Goal: Information Seeking & Learning: Learn about a topic

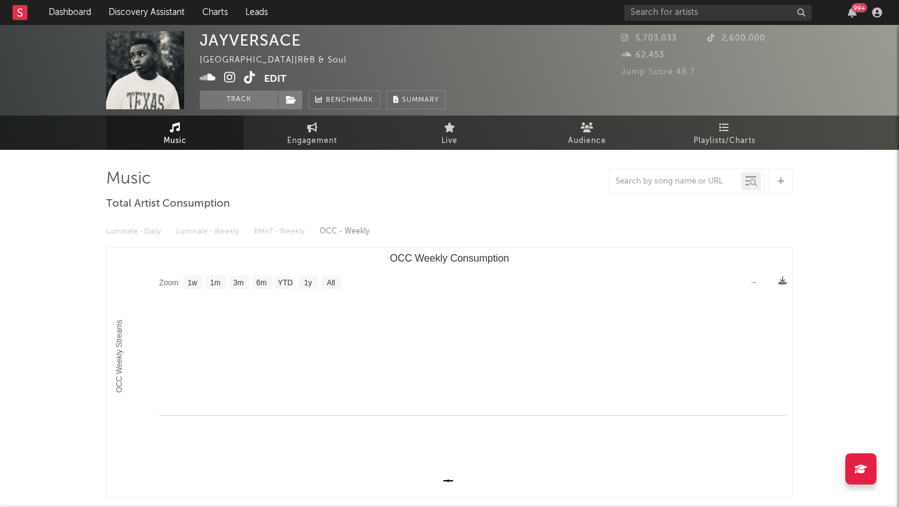
select select "1w"
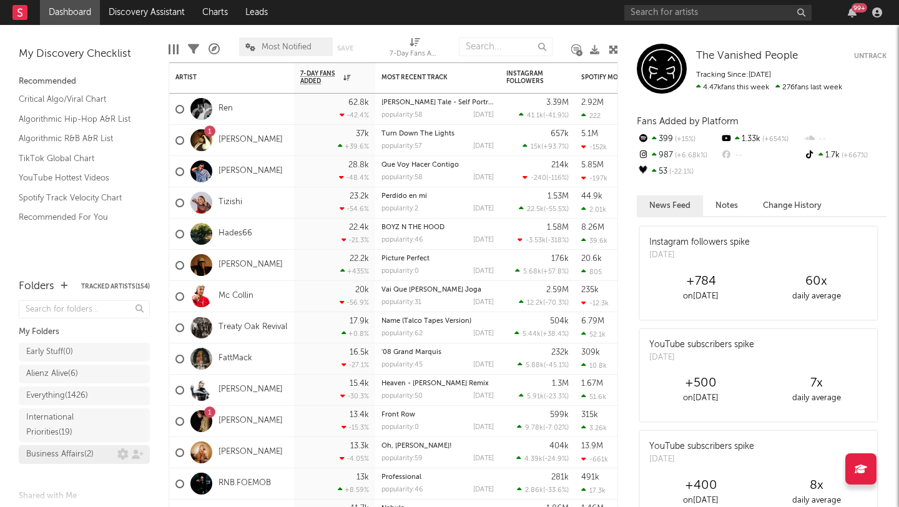
click at [89, 448] on div "Business Affairs ( 2 )" at bounding box center [59, 454] width 67 height 15
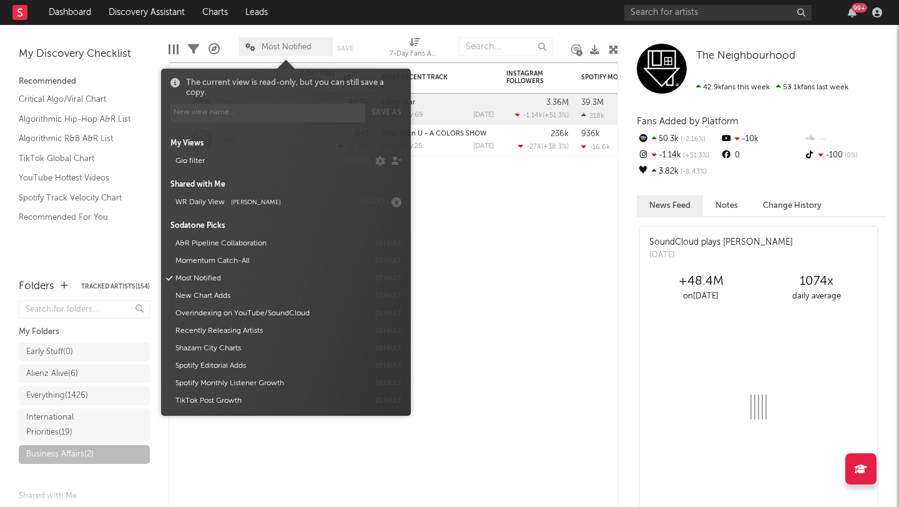
click at [291, 47] on span "Most Notified" at bounding box center [287, 47] width 50 height 8
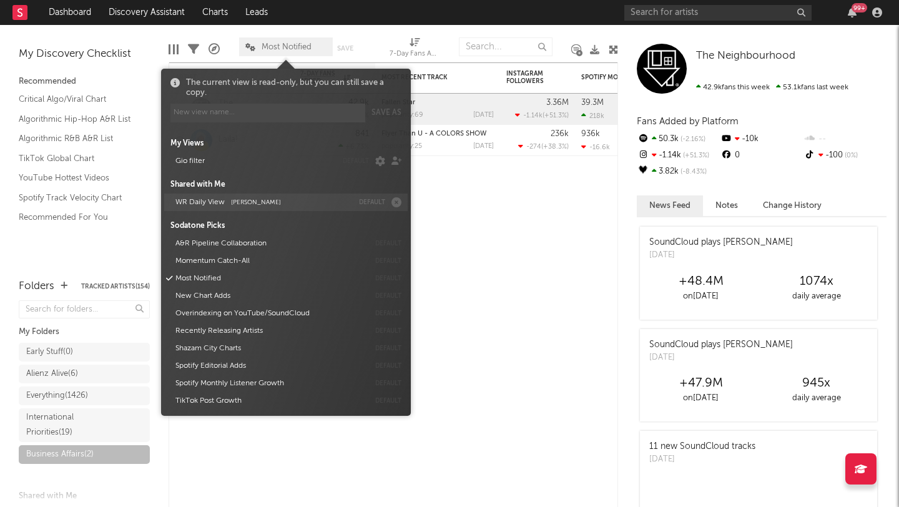
click at [198, 197] on button "WR Daily View Sean Stevens" at bounding box center [262, 202] width 182 height 17
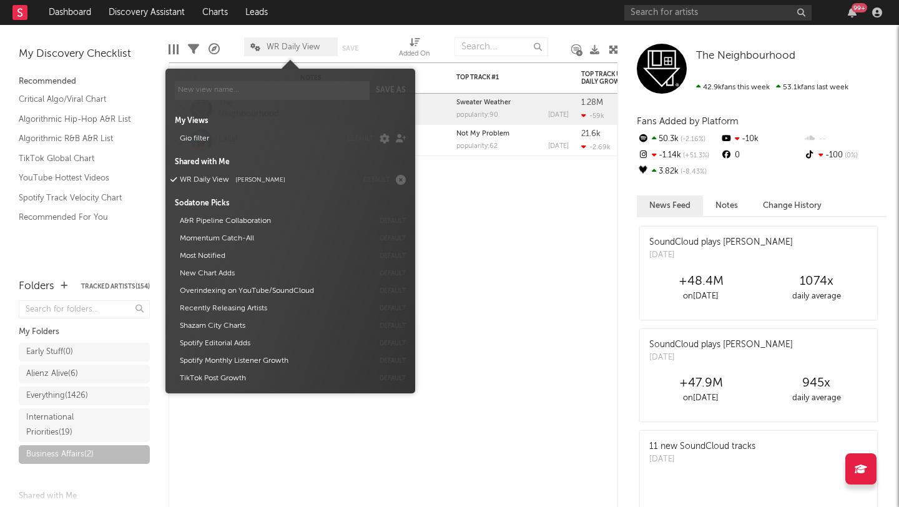
click at [369, 35] on div "WR Daily View Save Save as" at bounding box center [309, 46] width 131 height 31
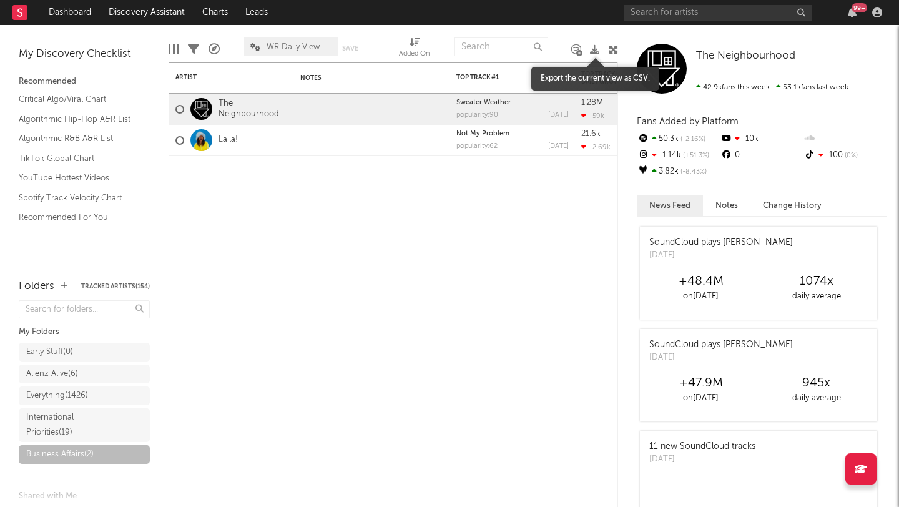
click at [591, 50] on icon at bounding box center [594, 49] width 9 height 9
click at [240, 110] on link "The Neighbourhood" at bounding box center [253, 109] width 69 height 21
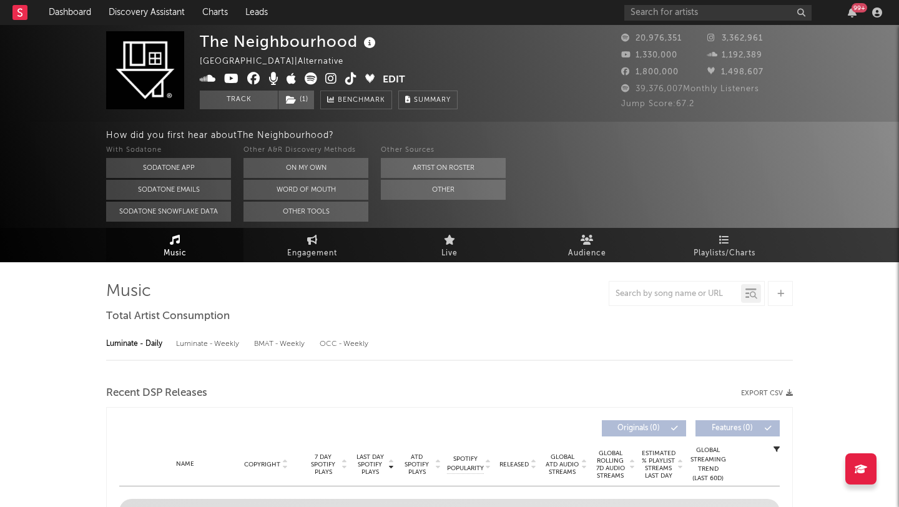
select select "6m"
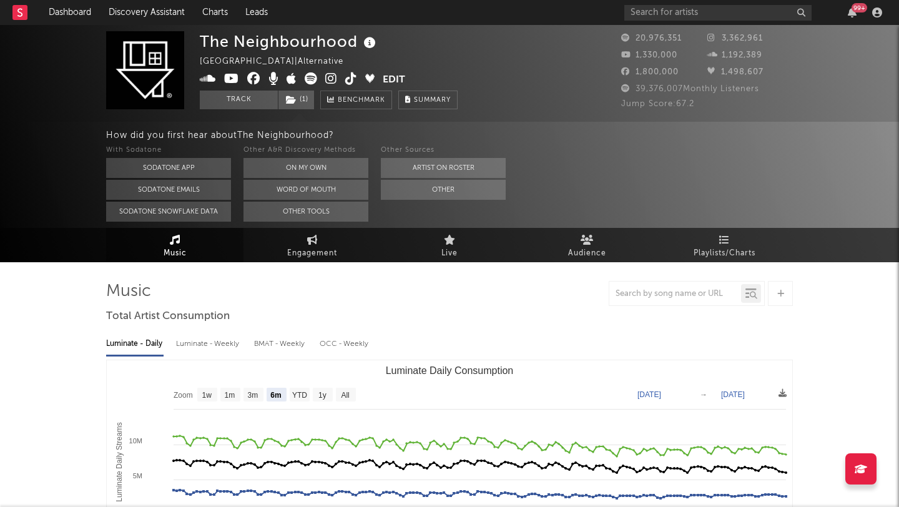
click at [349, 77] on icon at bounding box center [351, 78] width 12 height 12
click at [345, 78] on icon at bounding box center [351, 78] width 12 height 12
click at [329, 79] on icon at bounding box center [331, 78] width 12 height 12
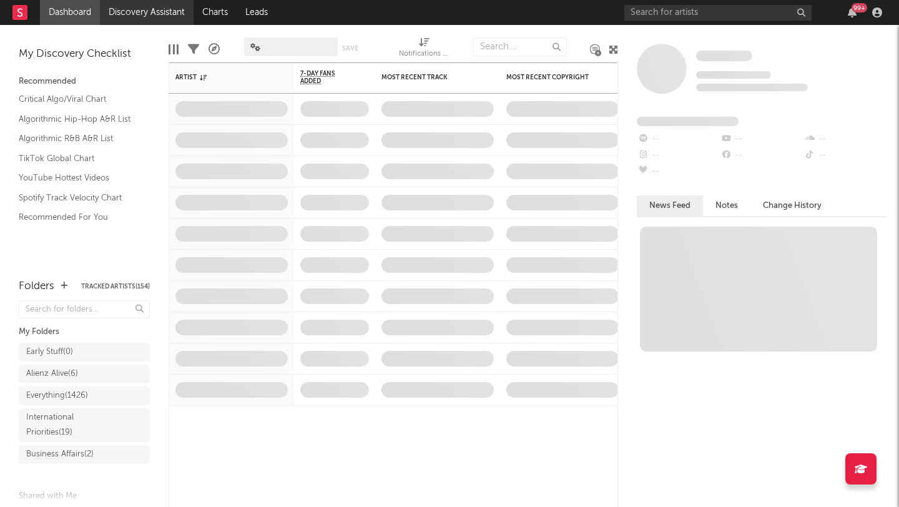
click at [132, 8] on link "Discovery Assistant" at bounding box center [147, 12] width 94 height 25
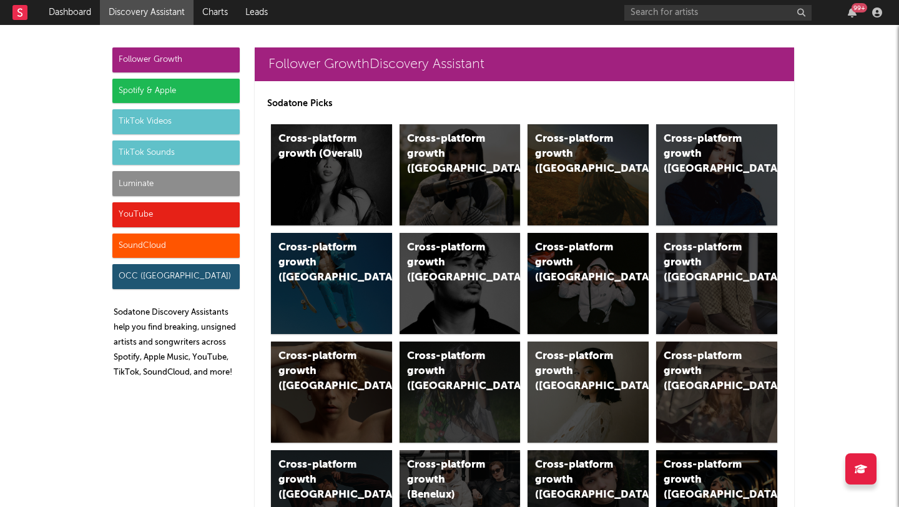
click at [181, 191] on div "Luminate" at bounding box center [175, 183] width 127 height 25
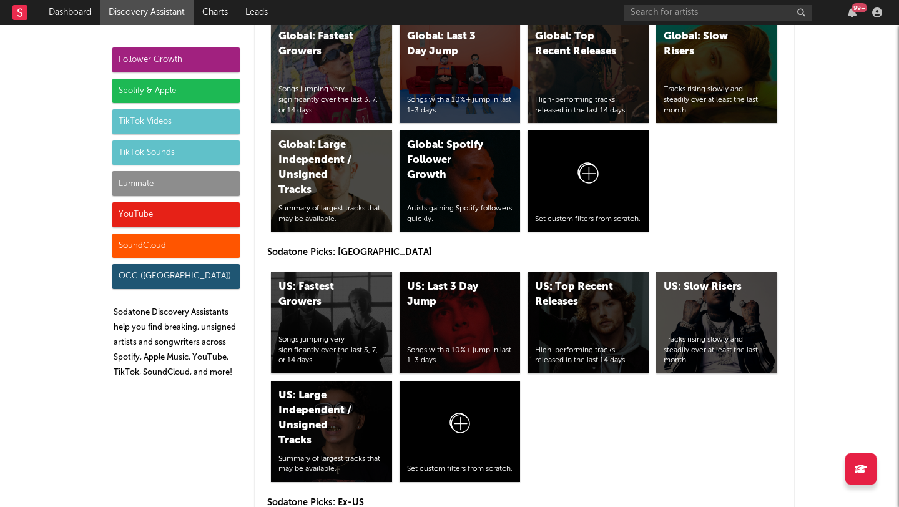
scroll to position [5981, 0]
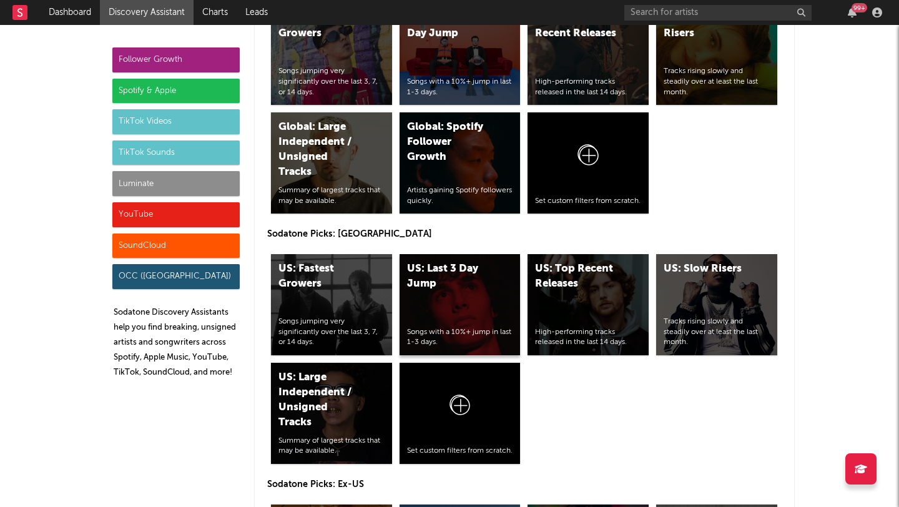
click at [447, 299] on div "US: Last 3 Day Jump Songs with a 10%+ jump in last 1-3 days." at bounding box center [460, 304] width 121 height 101
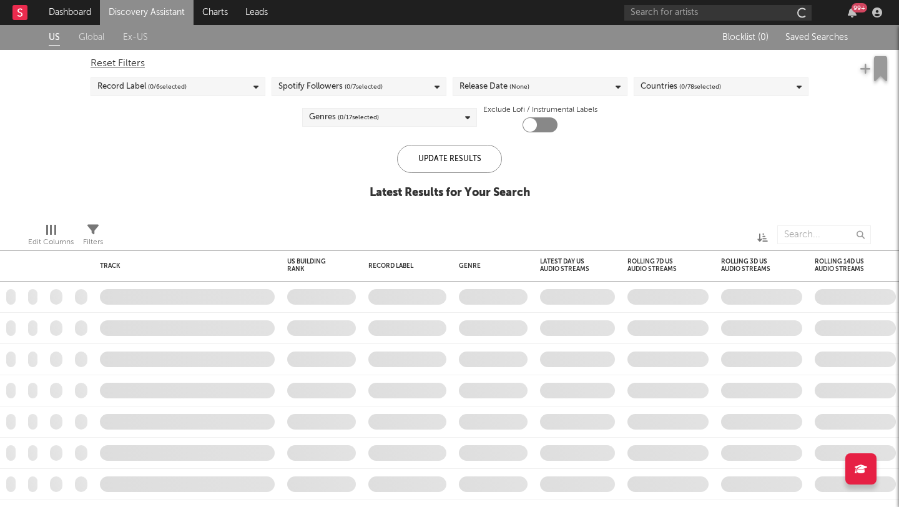
checkbox input "true"
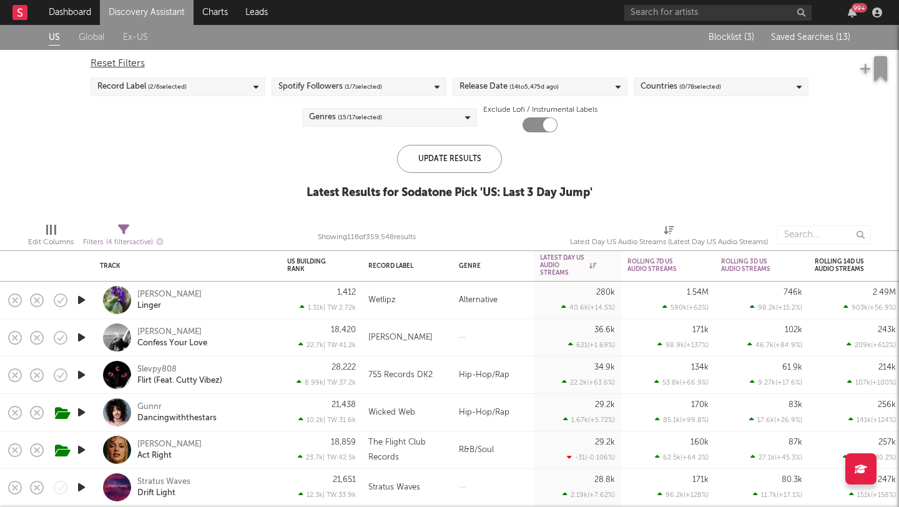
click at [836, 31] on div "Blocklist ( 3 ) Saved Searches ( 13 )" at bounding box center [773, 37] width 156 height 25
click at [831, 36] on span "Saved Searches ( 13 )" at bounding box center [810, 37] width 79 height 9
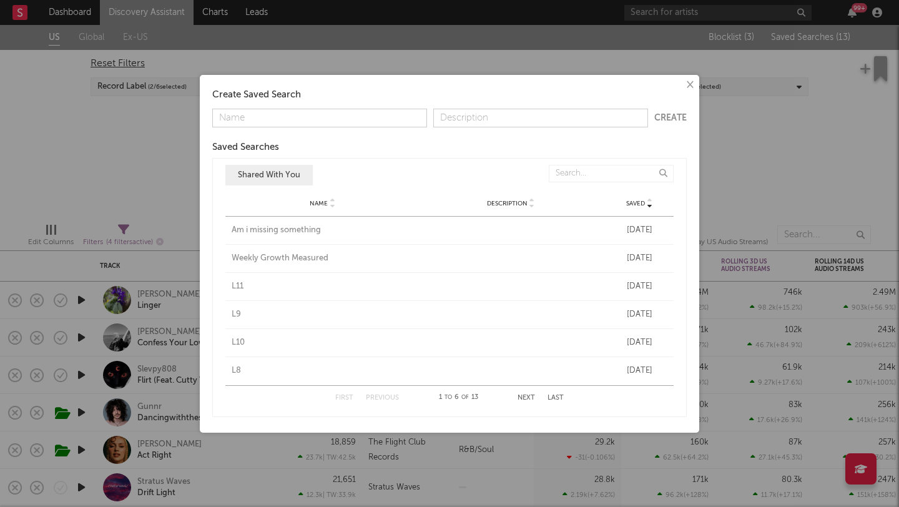
click at [243, 285] on div "L11" at bounding box center [323, 286] width 182 height 12
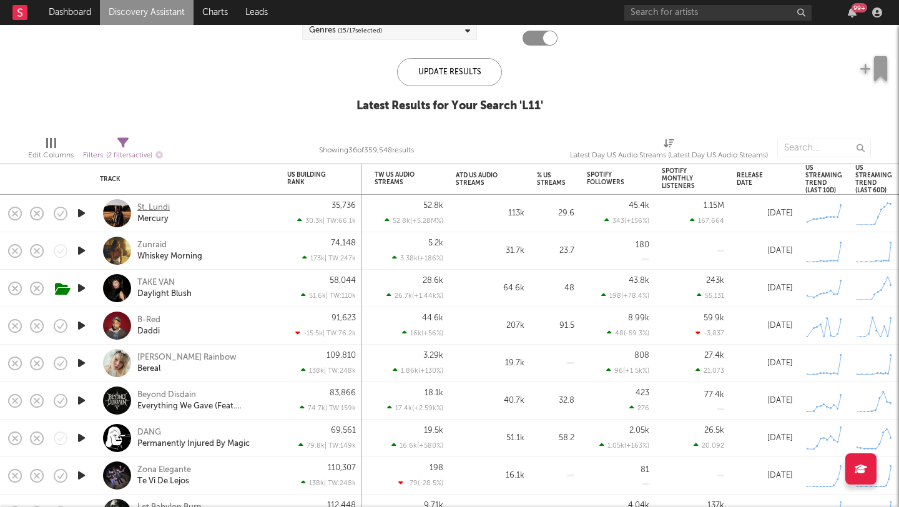
click at [149, 207] on div "St. Lundi" at bounding box center [153, 207] width 32 height 11
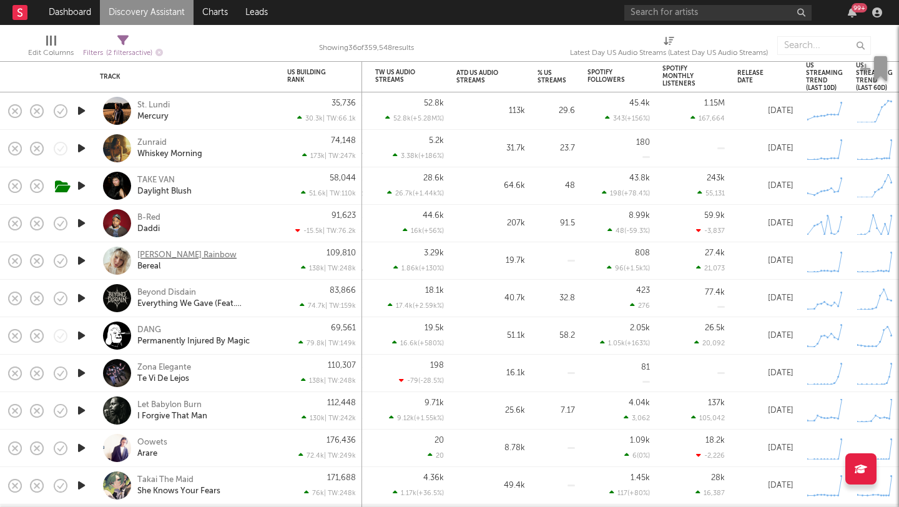
click at [174, 253] on div "Clark Rainbow" at bounding box center [186, 255] width 99 height 11
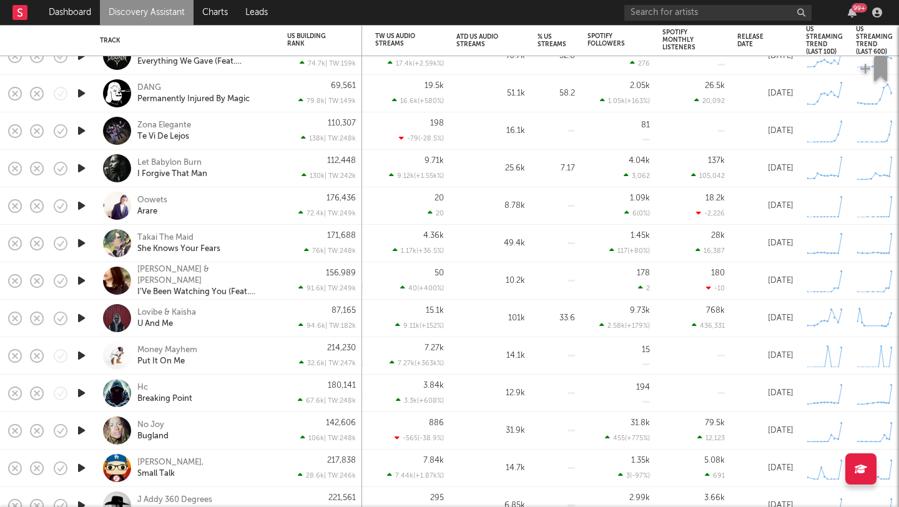
click at [171, 230] on div "Takai The Maid She Knows Your Fears" at bounding box center [187, 243] width 175 height 37
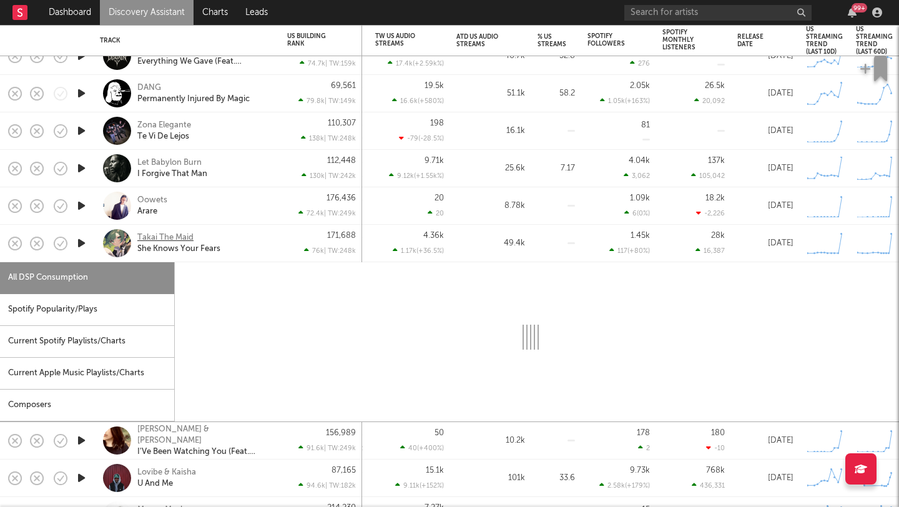
click at [164, 240] on div "Takai The Maid" at bounding box center [165, 237] width 56 height 11
select select "1w"
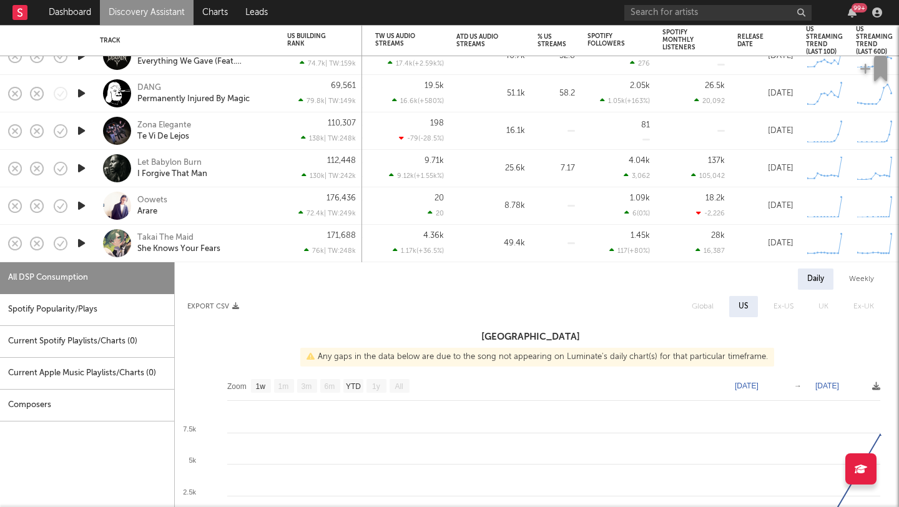
click at [259, 235] on div "Takai The Maid She Knows Your Fears" at bounding box center [204, 243] width 134 height 22
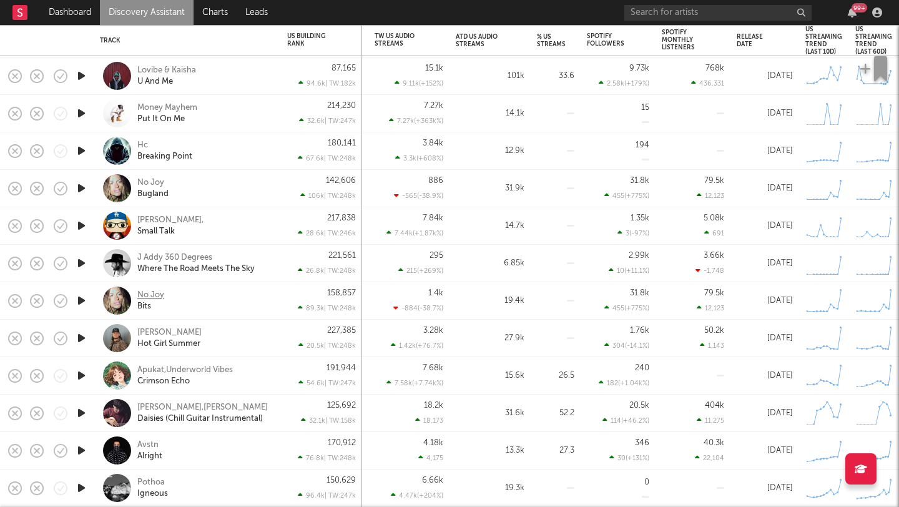
click at [156, 294] on div "No Joy" at bounding box center [150, 295] width 27 height 11
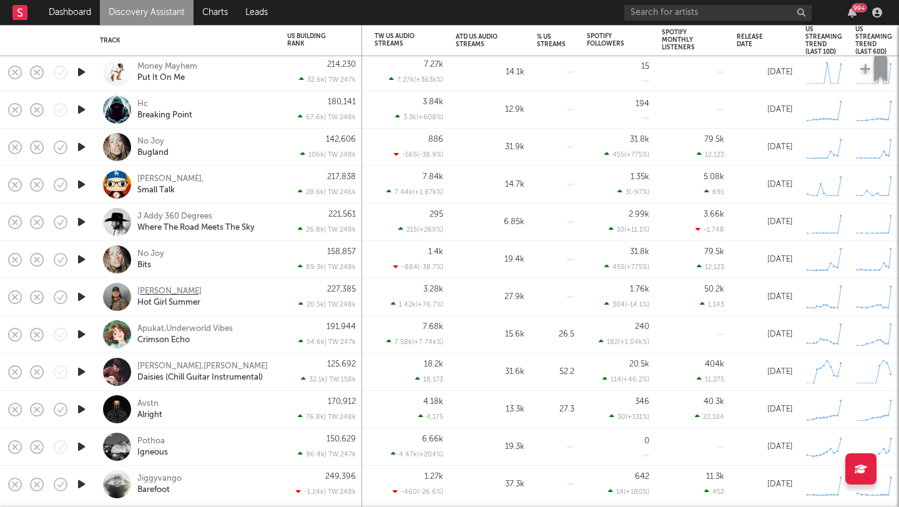
click at [171, 289] on div "[PERSON_NAME]" at bounding box center [169, 291] width 64 height 11
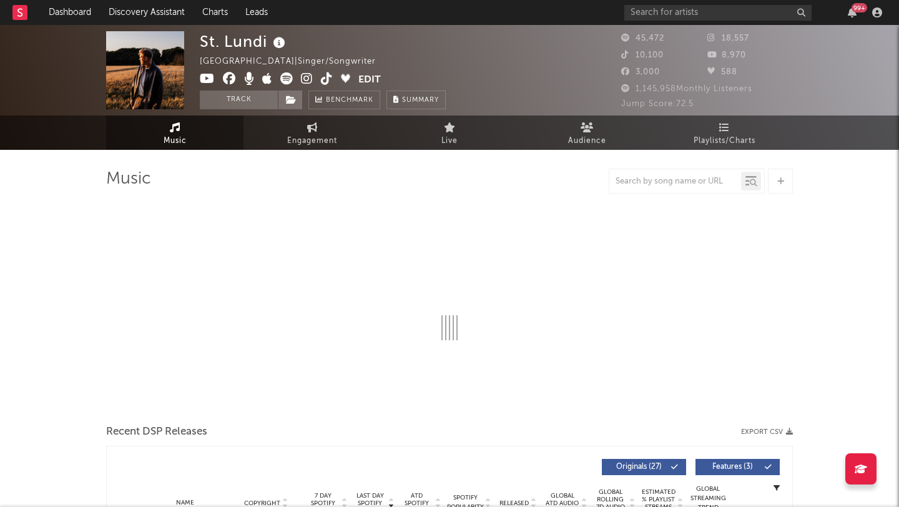
select select "6m"
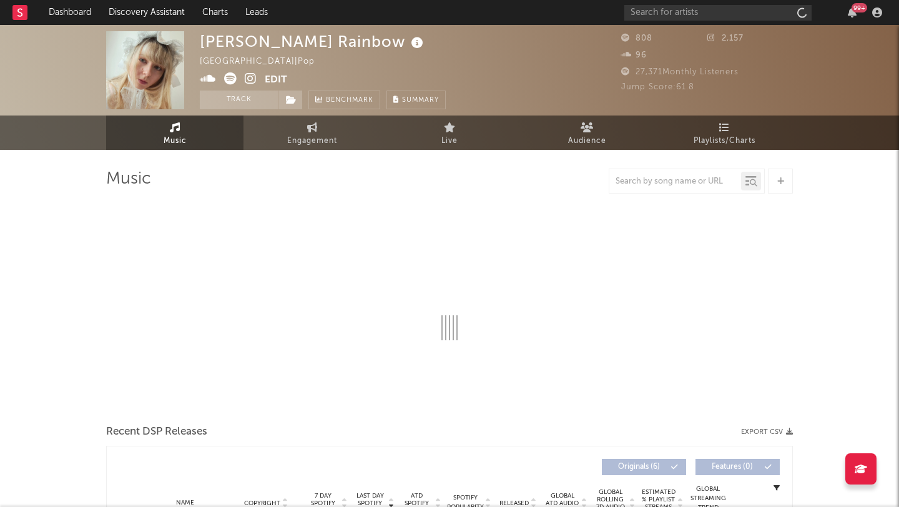
select select "1w"
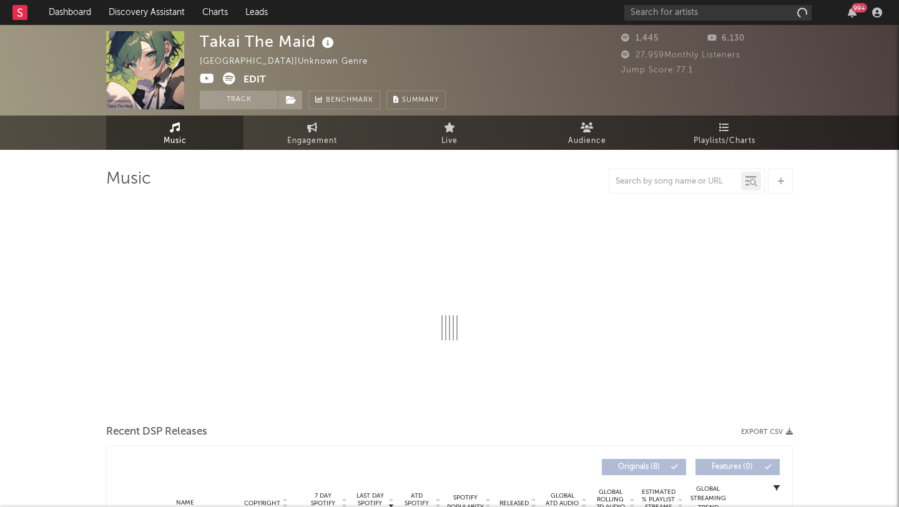
select select "1w"
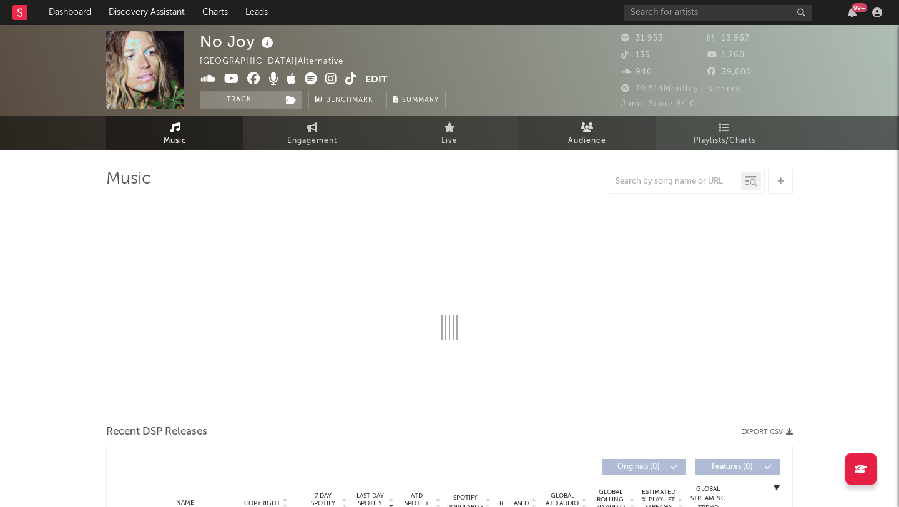
select select "6m"
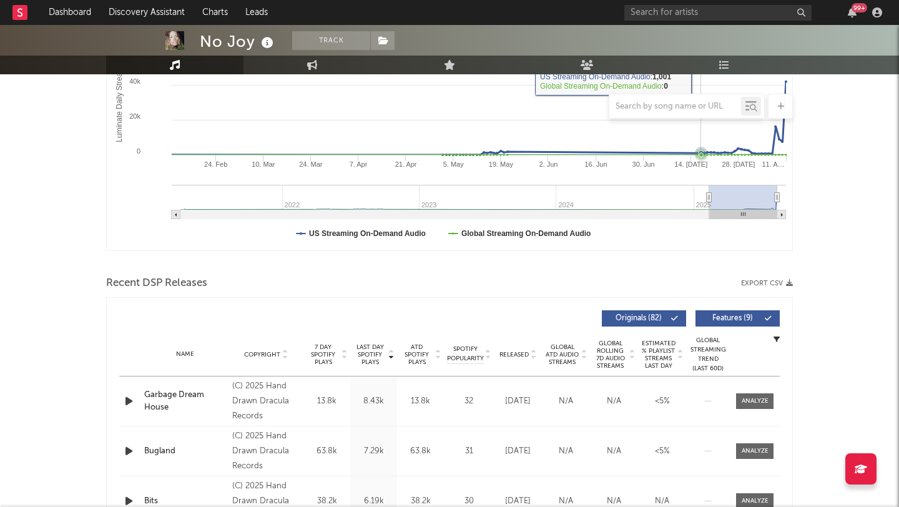
scroll to position [293, 0]
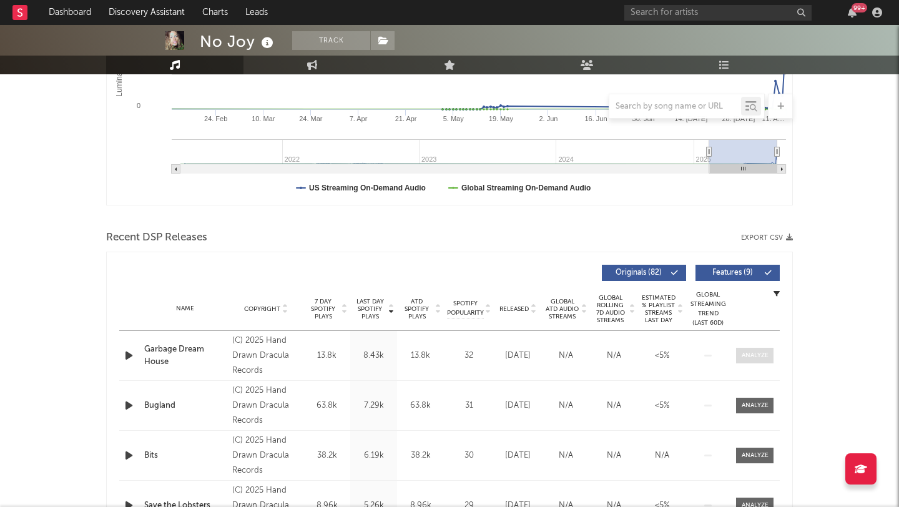
click at [750, 356] on div at bounding box center [755, 355] width 27 height 9
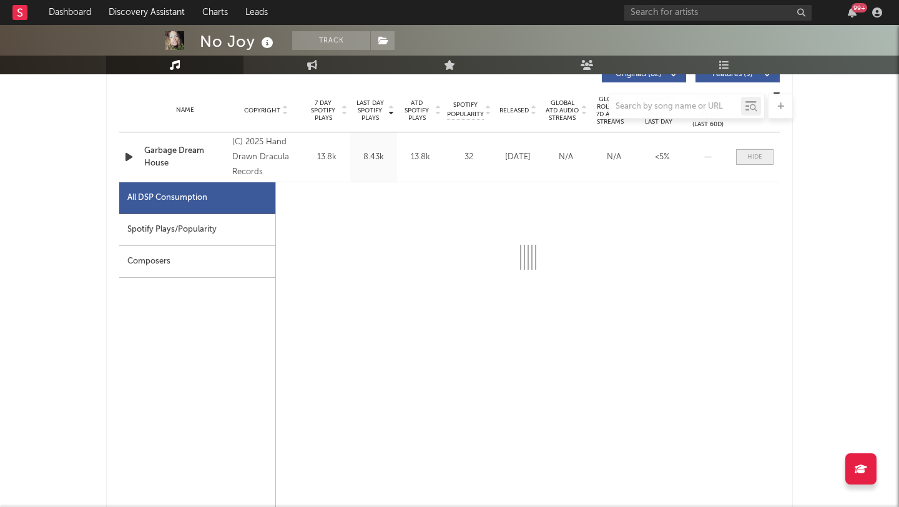
scroll to position [500, 0]
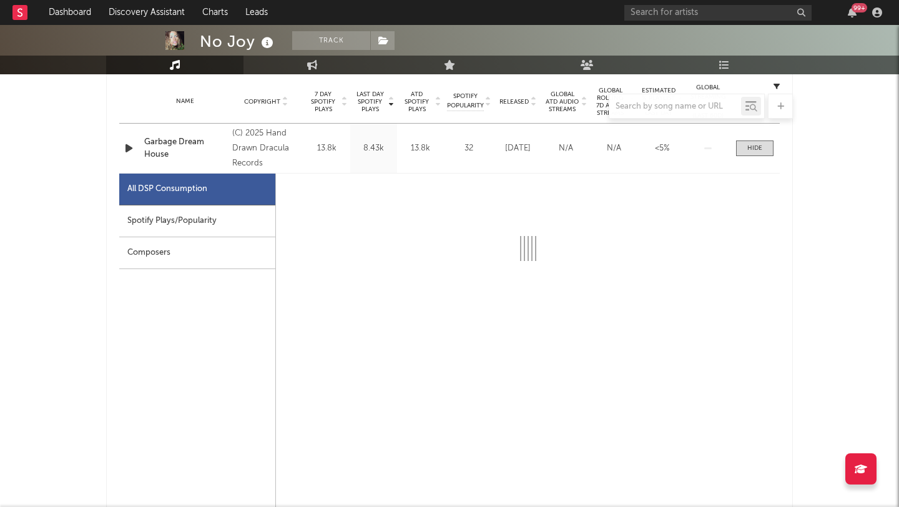
select select "1w"
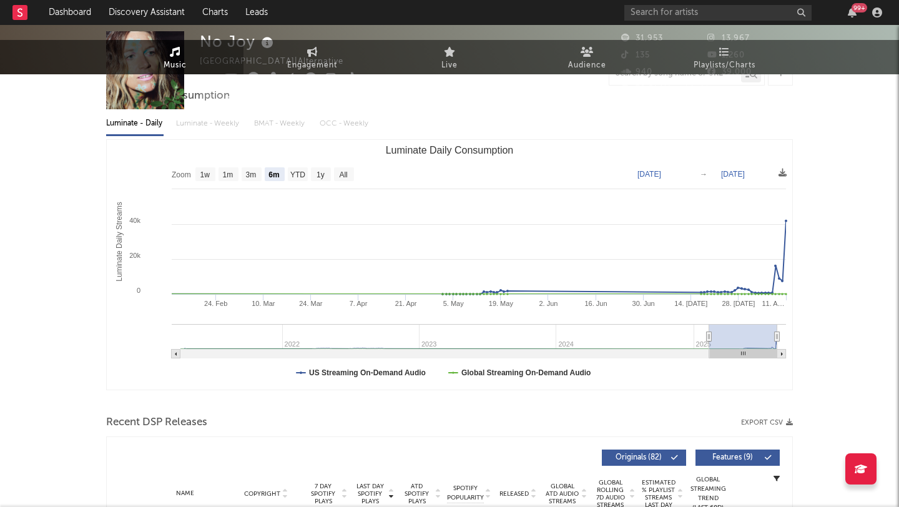
scroll to position [0, 0]
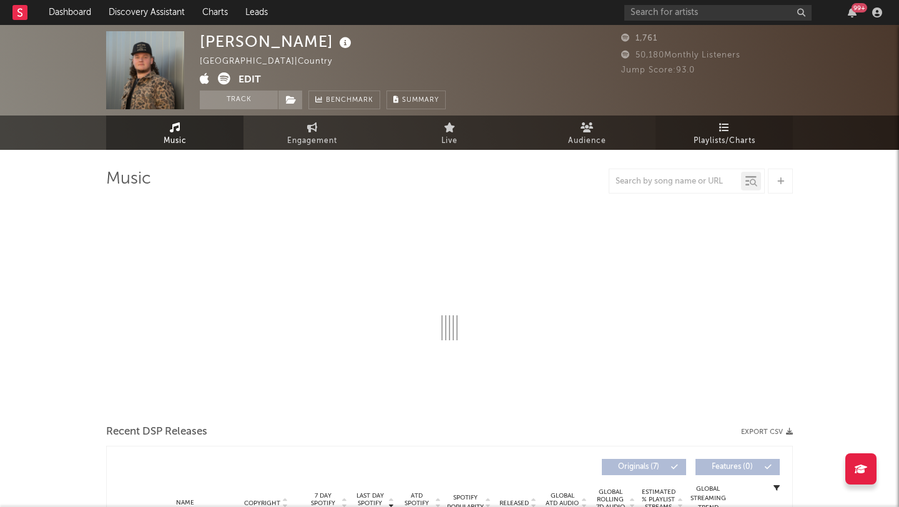
select select "6m"
